Goal: Information Seeking & Learning: Learn about a topic

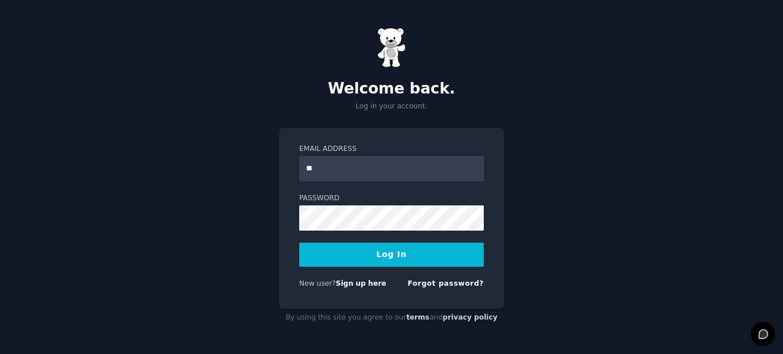
type input "**********"
click at [402, 246] on button "Log In" at bounding box center [391, 254] width 185 height 24
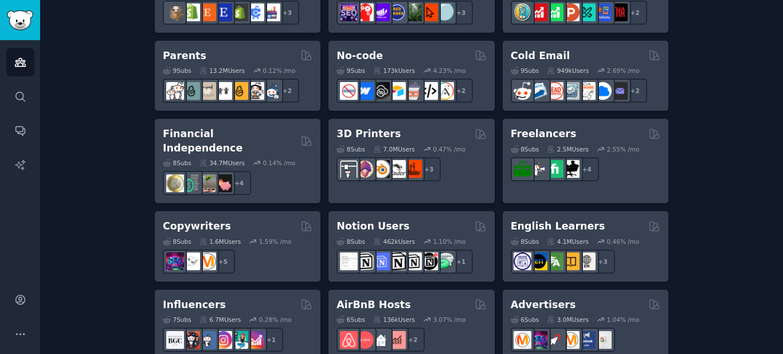
scroll to position [688, 0]
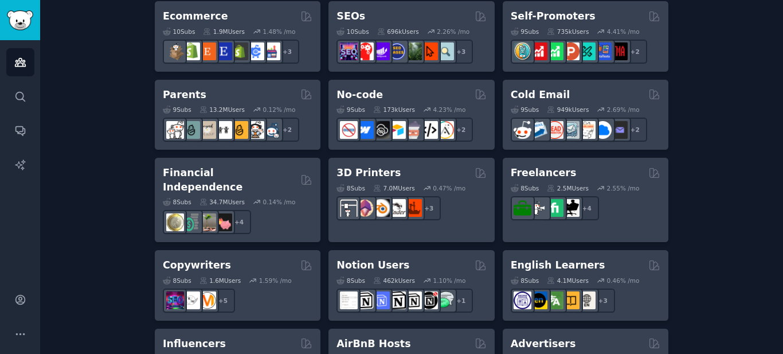
click at [227, 166] on h2 "Financial Independence" at bounding box center [230, 180] width 134 height 28
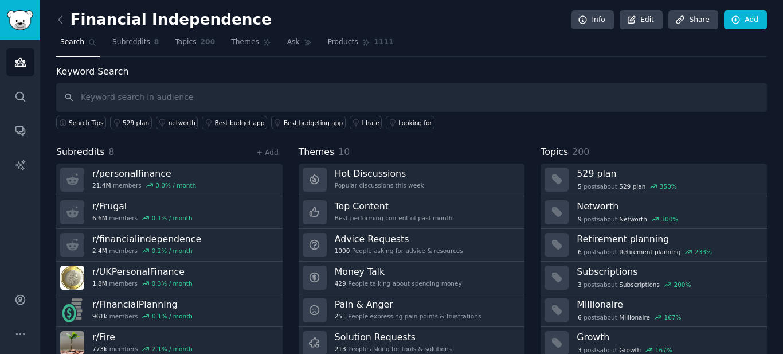
click at [227, 49] on link "Themes" at bounding box center [251, 44] width 48 height 23
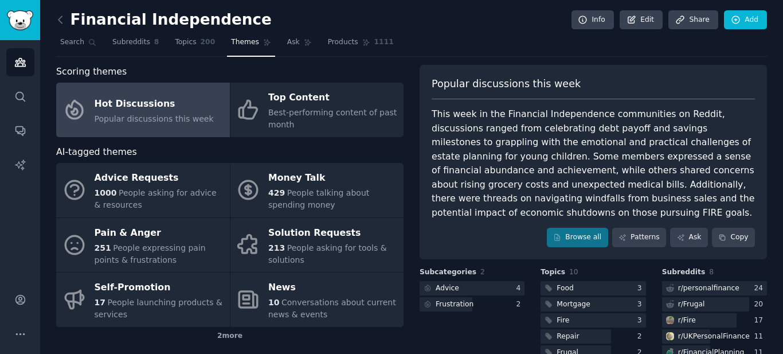
click at [175, 241] on div "Pain & Anger" at bounding box center [160, 232] width 130 height 18
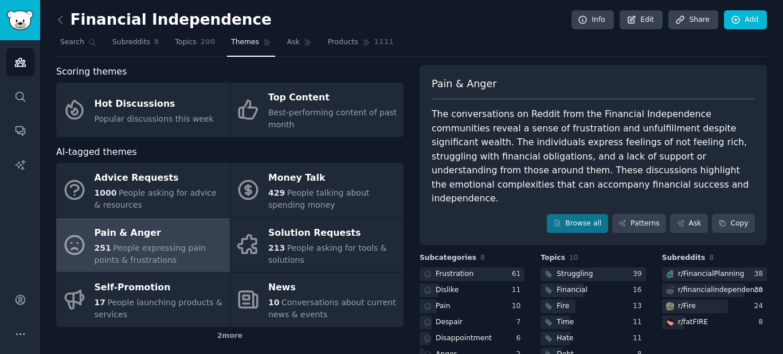
click at [466, 267] on div "Frustration" at bounding box center [447, 274] width 56 height 14
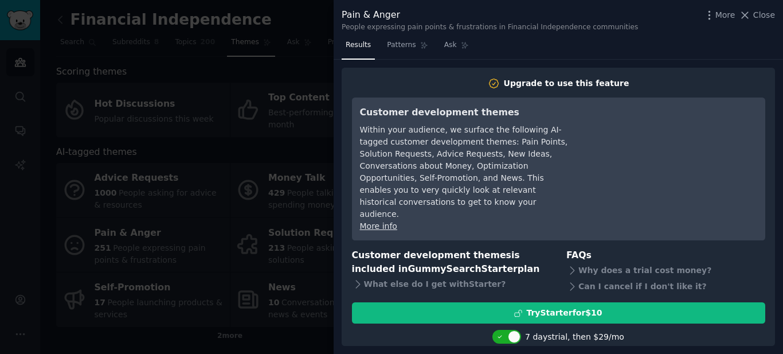
click at [751, 20] on icon at bounding box center [745, 15] width 12 height 12
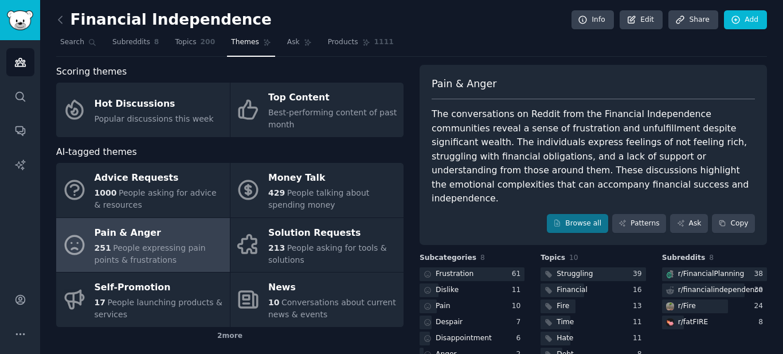
click at [60, 20] on icon at bounding box center [60, 20] width 12 height 12
